Goal: Task Accomplishment & Management: Manage account settings

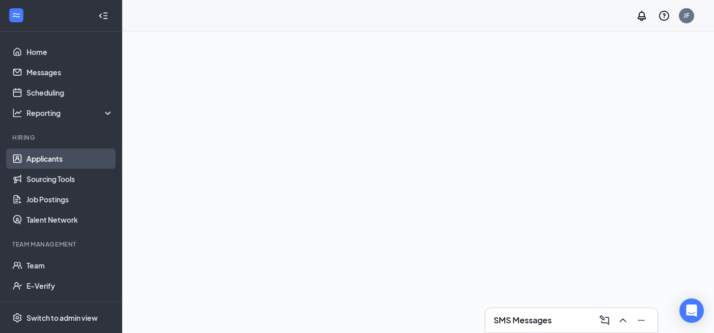
click at [71, 157] on link "Applicants" at bounding box center [69, 159] width 87 height 20
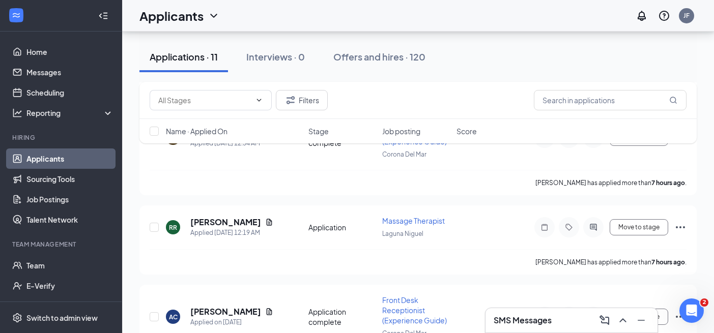
scroll to position [303, 0]
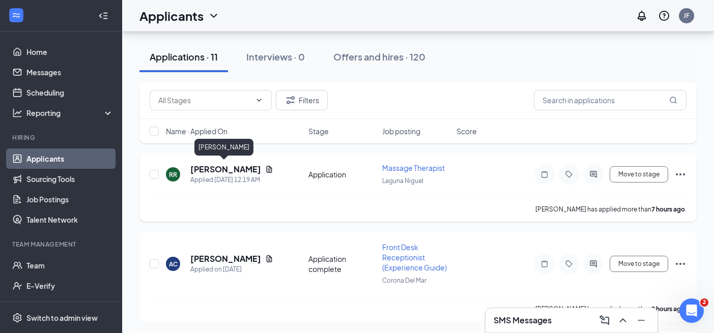
click at [227, 166] on h5 "[PERSON_NAME]" at bounding box center [225, 169] width 71 height 11
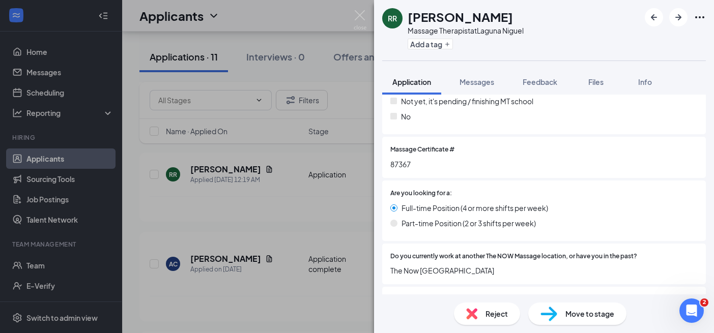
scroll to position [287, 0]
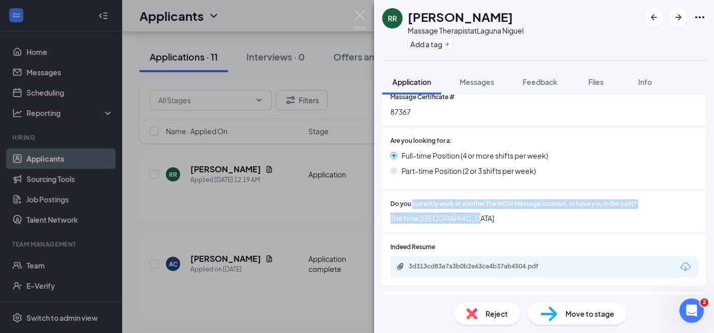
drag, startPoint x: 413, startPoint y: 182, endPoint x: 599, endPoint y: 195, distance: 186.6
click at [599, 199] on div "Do you currently work at another The NOW Massage location, or have you in the p…" at bounding box center [543, 211] width 307 height 25
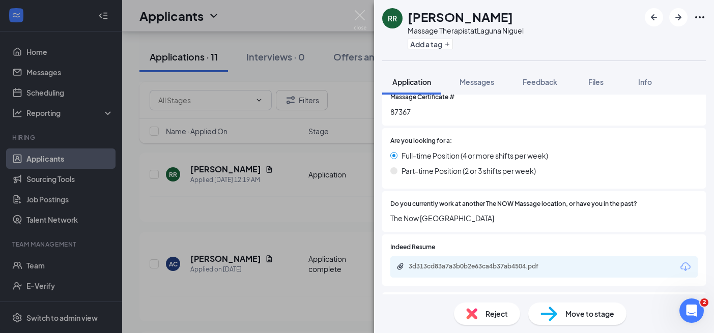
click at [500, 256] on div "3d313cd83a7a3b0b2e63ca4b37ab4504.pdf" at bounding box center [543, 266] width 307 height 21
click at [505, 262] on div "3d313cd83a7a3b0b2e63ca4b37ab4504.pdf" at bounding box center [479, 266] width 142 height 8
click at [483, 312] on div "Reject" at bounding box center [487, 314] width 66 height 22
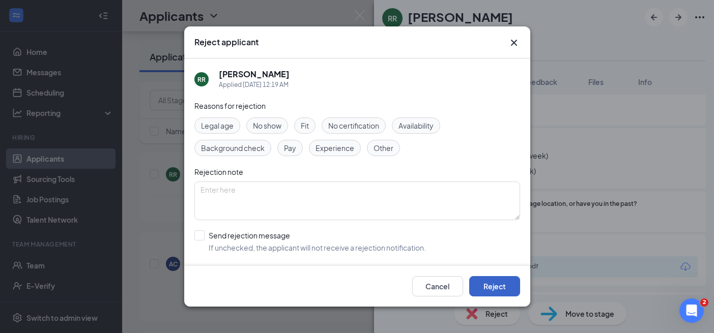
click at [490, 283] on button "Reject" at bounding box center [494, 286] width 51 height 20
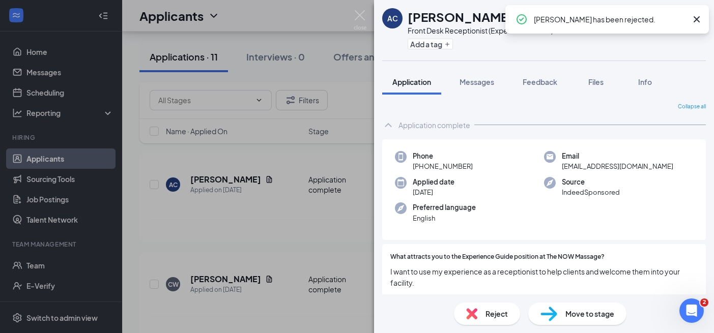
click at [274, 266] on div "AC [PERSON_NAME] Front Desk Receptionist (Experience Guide) at [GEOGRAPHIC_DATA…" at bounding box center [357, 166] width 714 height 333
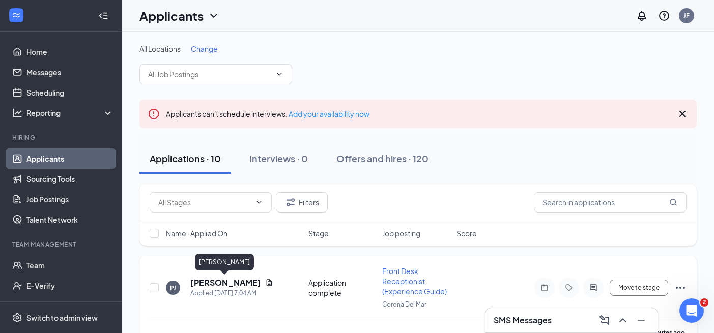
click at [223, 282] on h5 "[PERSON_NAME]" at bounding box center [225, 282] width 71 height 11
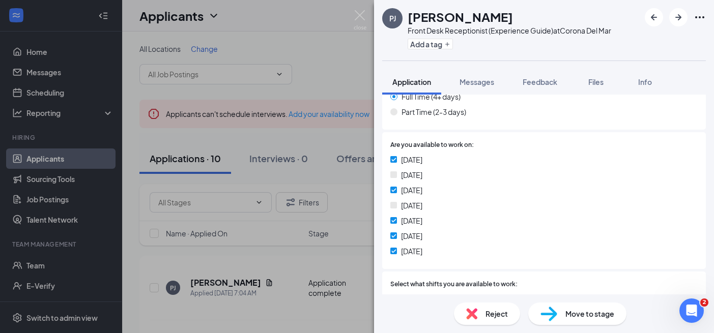
scroll to position [279, 0]
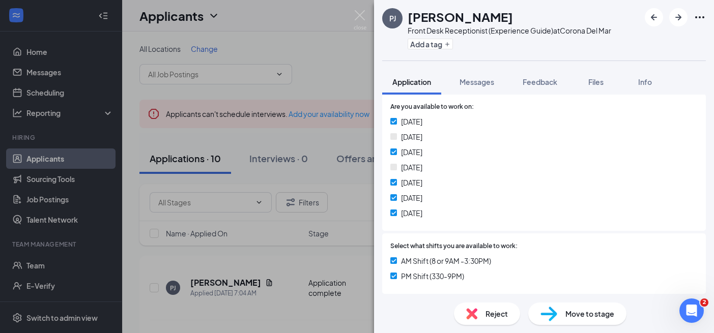
click at [484, 307] on div "Reject" at bounding box center [487, 314] width 66 height 22
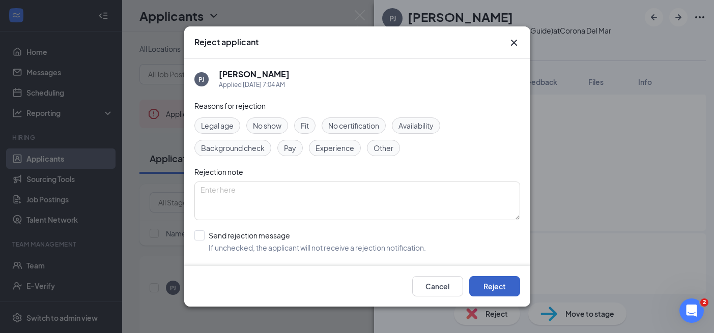
click at [483, 284] on button "Reject" at bounding box center [494, 286] width 51 height 20
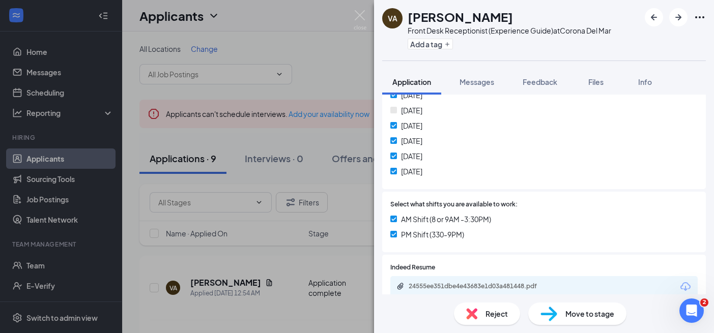
scroll to position [376, 0]
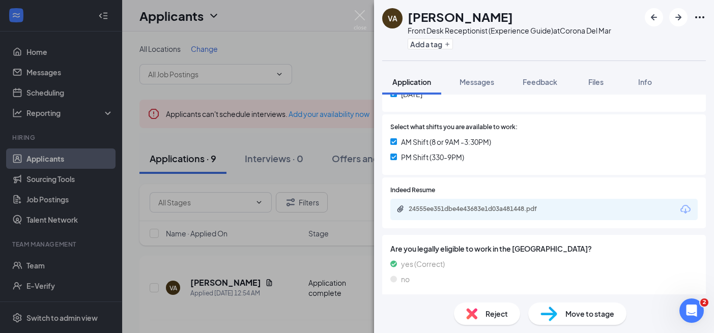
click at [492, 214] on div "24555ee351dbe4e43683e1d03a481448.pdf" at bounding box center [478, 210] width 165 height 10
click at [500, 317] on span "Reject" at bounding box center [496, 313] width 22 height 11
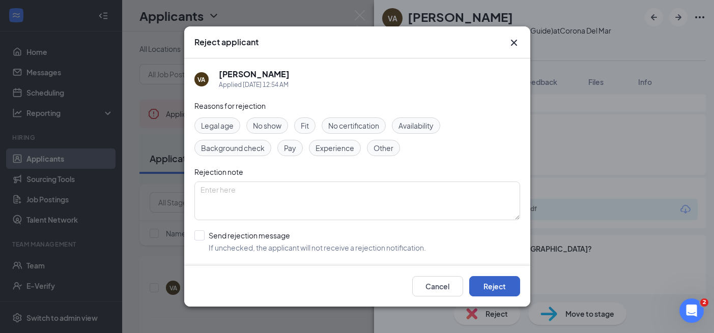
click at [504, 289] on button "Reject" at bounding box center [494, 286] width 51 height 20
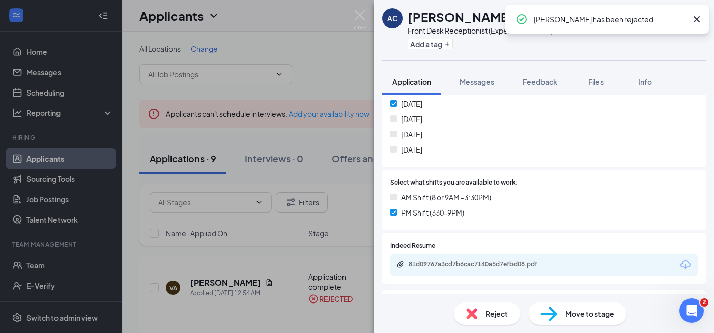
scroll to position [226, 0]
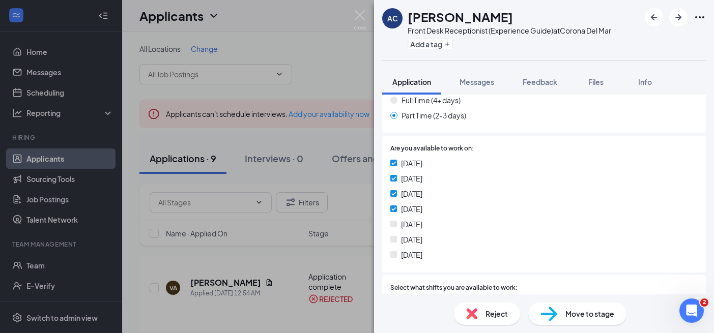
click at [476, 316] on img at bounding box center [471, 313] width 11 height 11
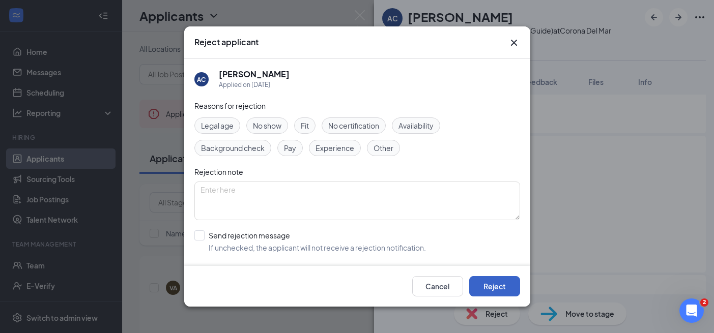
click at [505, 279] on button "Reject" at bounding box center [494, 286] width 51 height 20
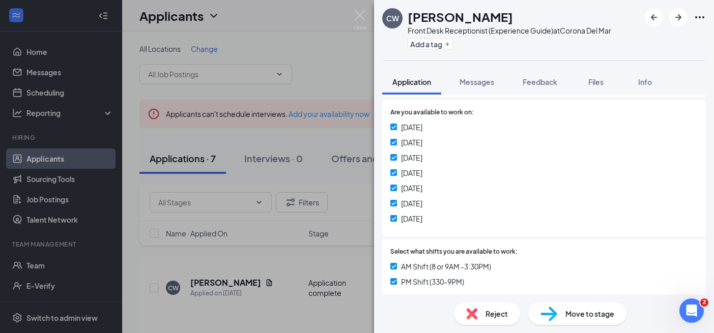
scroll to position [454, 0]
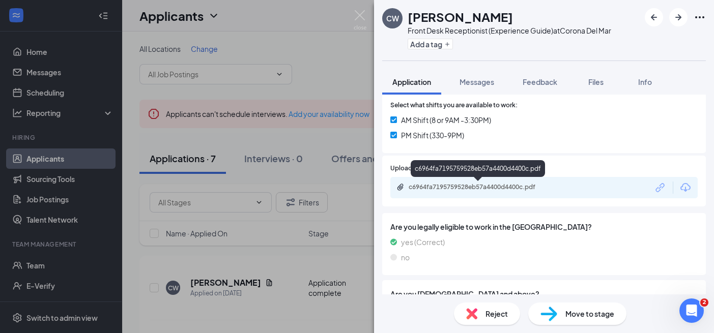
click at [510, 186] on div "c6964fa7195759528eb57a4400d4400c.pdf" at bounding box center [479, 187] width 142 height 8
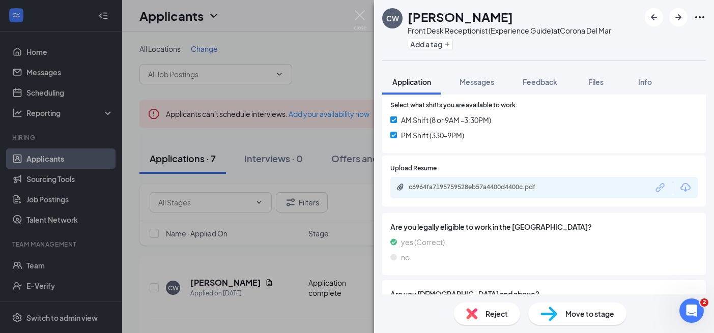
click at [273, 275] on div "[PERSON_NAME] Front Desk Receptionist (Experience Guide) at Corona Del Mar Add …" at bounding box center [357, 166] width 714 height 333
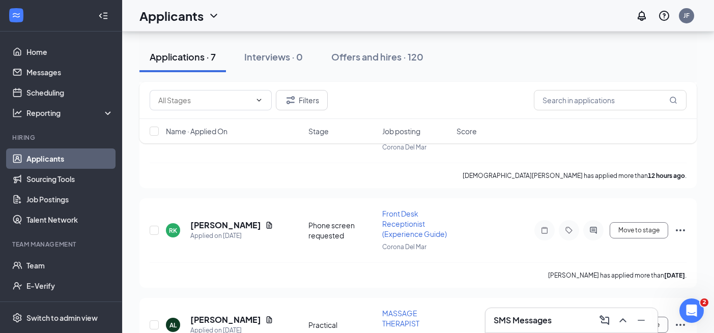
scroll to position [260, 0]
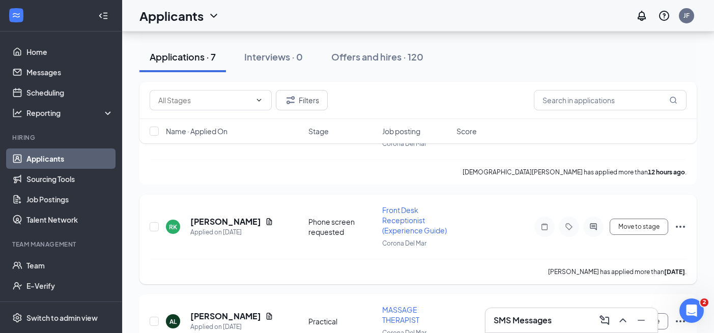
click at [229, 216] on h5 "[PERSON_NAME]" at bounding box center [225, 221] width 71 height 11
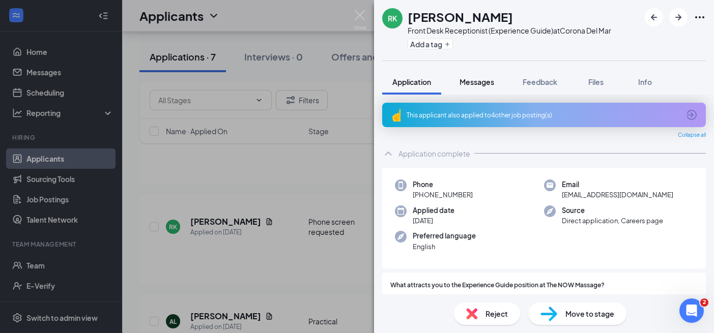
click at [491, 81] on span "Messages" at bounding box center [476, 81] width 35 height 9
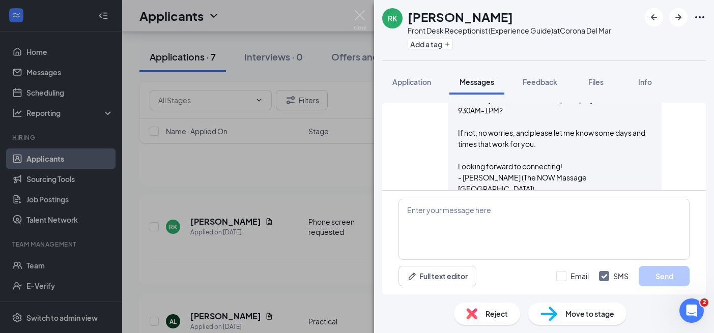
scroll to position [401, 0]
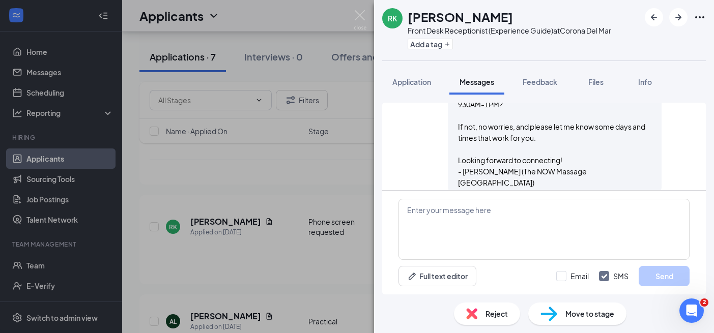
click at [471, 314] on img at bounding box center [471, 313] width 11 height 11
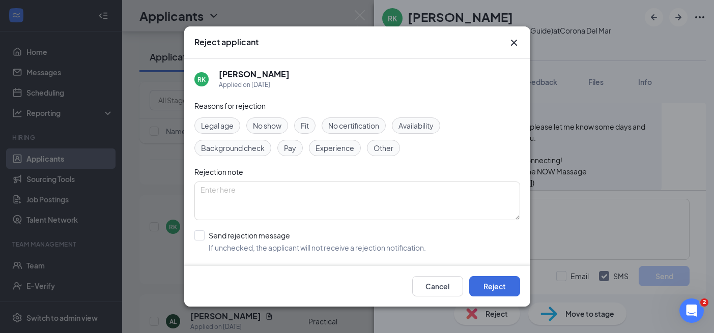
click at [467, 290] on div "Cancel Reject" at bounding box center [466, 286] width 108 height 20
click at [484, 288] on button "Reject" at bounding box center [494, 286] width 51 height 20
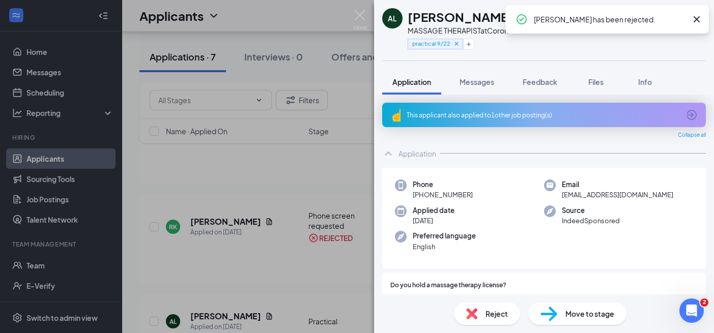
click at [274, 236] on div "AL Alexandria Leventakis MASSAGE THERAPIST at [GEOGRAPHIC_DATA] Mar practical 9…" at bounding box center [357, 166] width 714 height 333
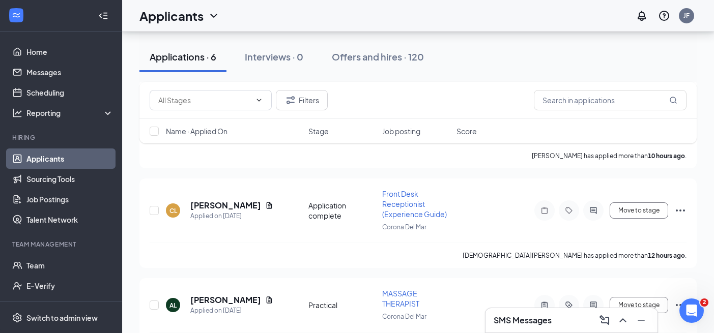
scroll to position [174, 0]
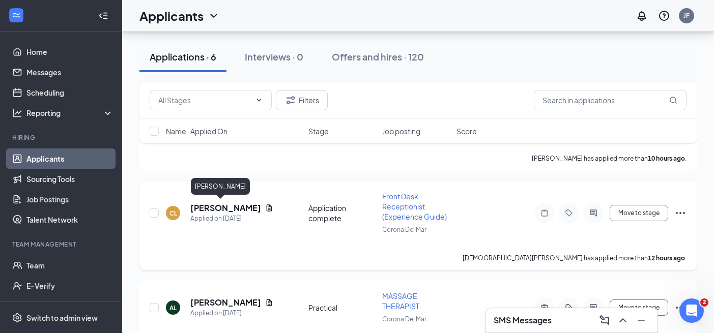
click at [205, 208] on h5 "[PERSON_NAME]" at bounding box center [225, 207] width 71 height 11
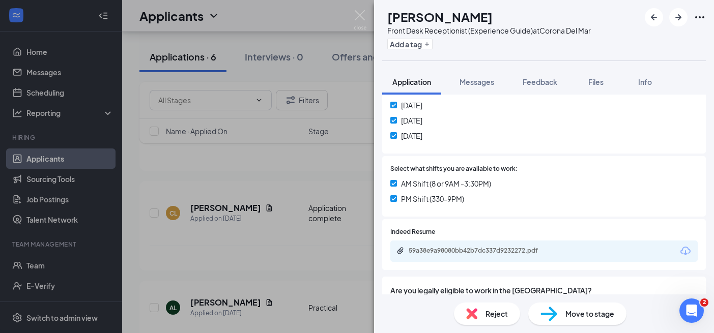
scroll to position [396, 0]
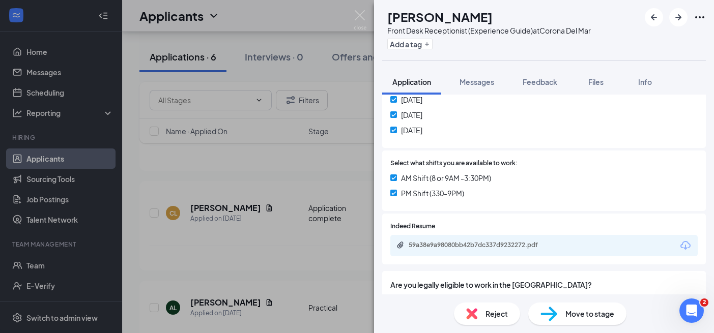
click at [503, 315] on span "Reject" at bounding box center [496, 313] width 22 height 11
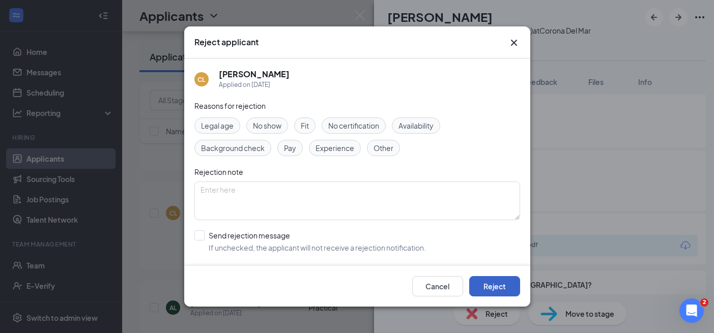
click at [510, 290] on button "Reject" at bounding box center [494, 286] width 51 height 20
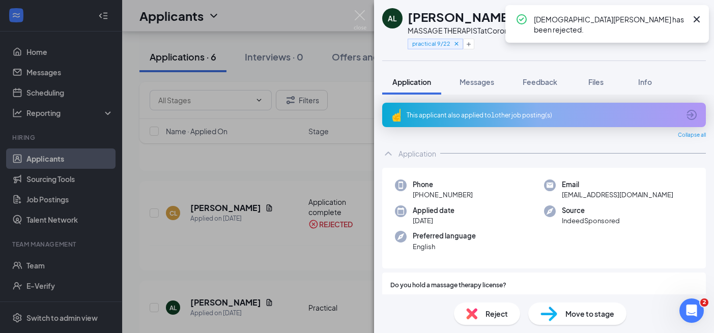
click at [330, 245] on div "AL Alexandria Leventakis MASSAGE THERAPIST at [GEOGRAPHIC_DATA] Mar practical 9…" at bounding box center [357, 166] width 714 height 333
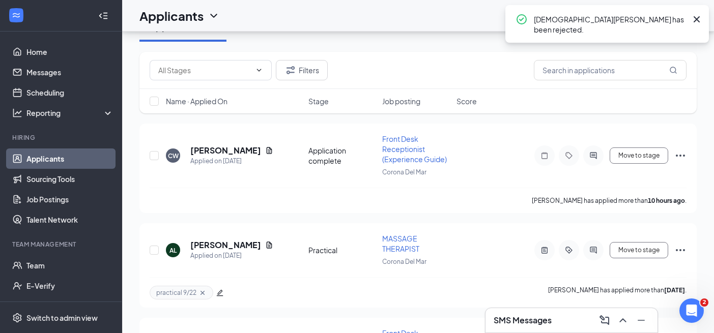
scroll to position [67, 0]
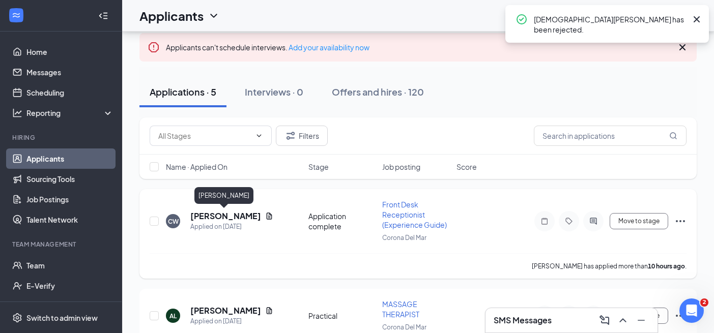
click at [228, 216] on h5 "[PERSON_NAME]" at bounding box center [225, 216] width 71 height 11
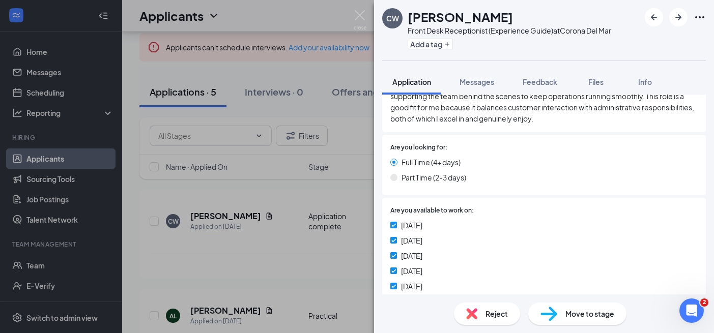
scroll to position [363, 0]
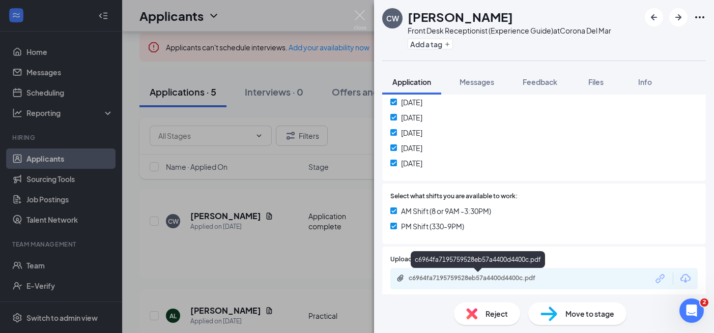
click at [456, 279] on div "c6964fa7195759528eb57a4400d4400c.pdf" at bounding box center [479, 278] width 142 height 8
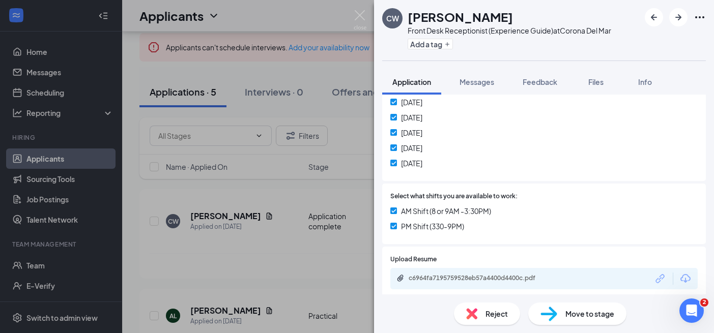
click at [290, 268] on div "[PERSON_NAME] Front Desk Receptionist (Experience Guide) at Corona Del Mar Add …" at bounding box center [357, 166] width 714 height 333
